Goal: Check status: Check status

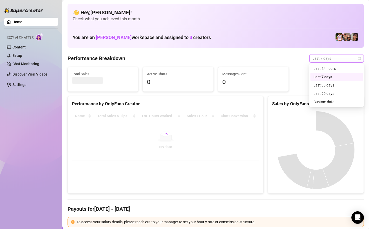
click at [317, 59] on span "Last 7 days" at bounding box center [337, 58] width 48 height 8
click at [319, 97] on div "Custom date" at bounding box center [337, 101] width 53 height 8
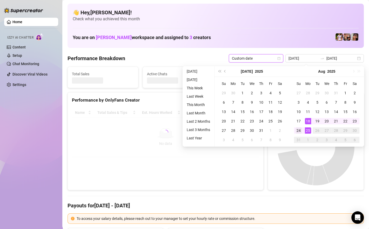
type input "[DATE]"
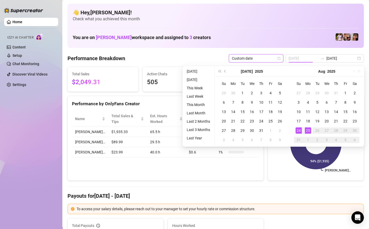
click at [295, 129] on td "24" at bounding box center [298, 130] width 9 height 9
click at [305, 129] on div "25" at bounding box center [308, 130] width 6 height 6
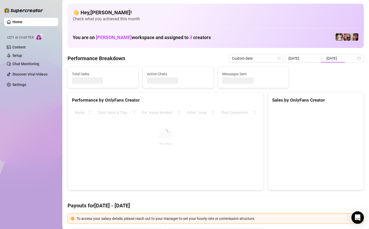
type input "[DATE]"
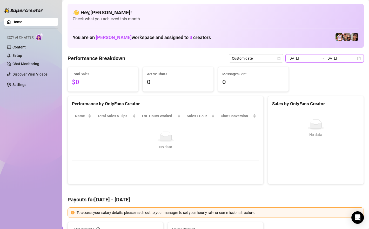
click at [343, 59] on input "[DATE]" at bounding box center [342, 58] width 30 height 6
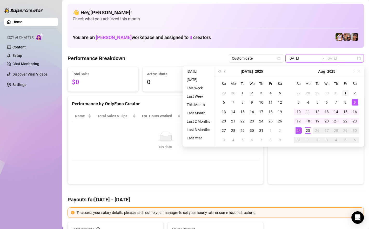
type input "[DATE]"
click at [341, 91] on td "1" at bounding box center [345, 92] width 9 height 9
type input "[DATE]"
click at [309, 130] on div "25" at bounding box center [308, 130] width 6 height 6
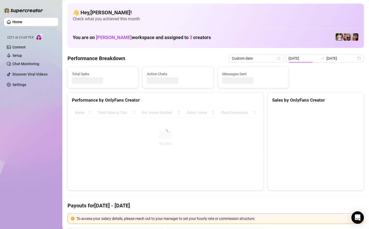
type input "[DATE]"
